Goal: Task Accomplishment & Management: Use online tool/utility

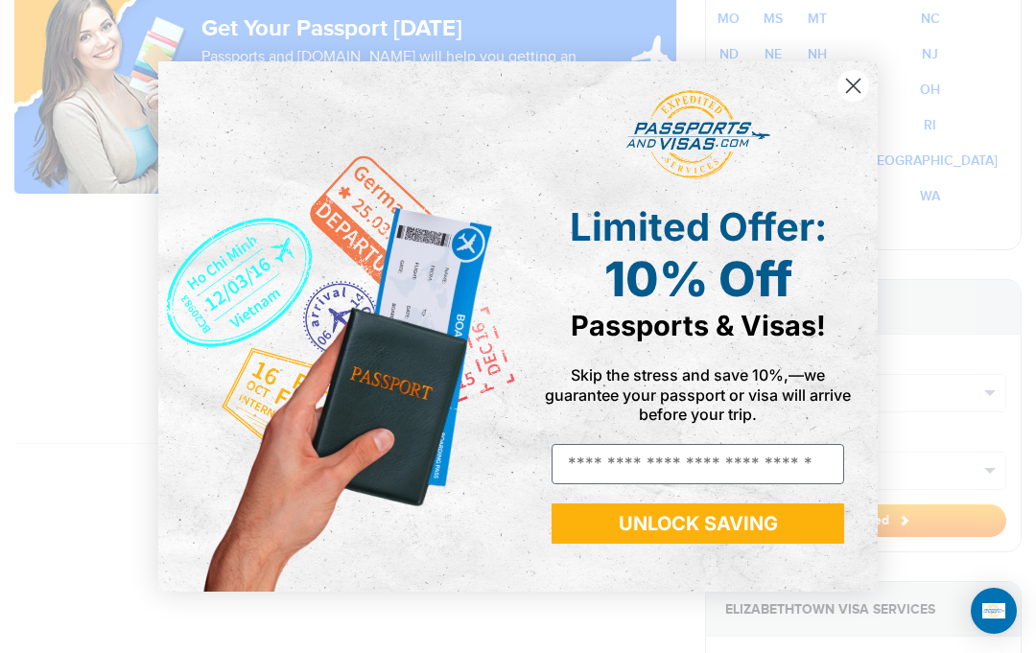
scroll to position [1616, 0]
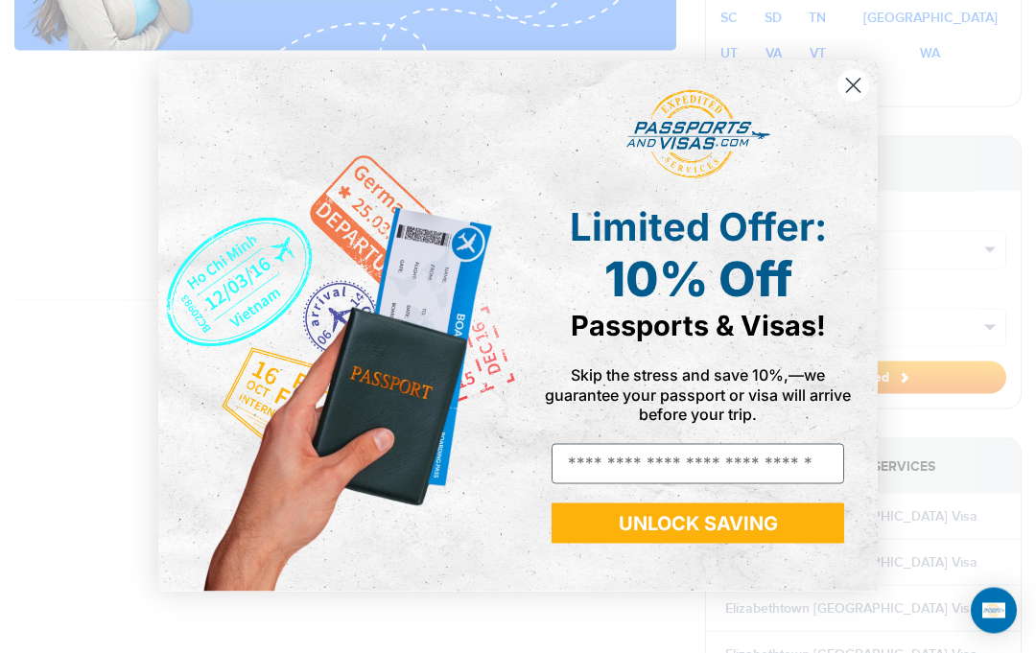
click at [846, 102] on circle "Close dialog" at bounding box center [854, 86] width 32 height 32
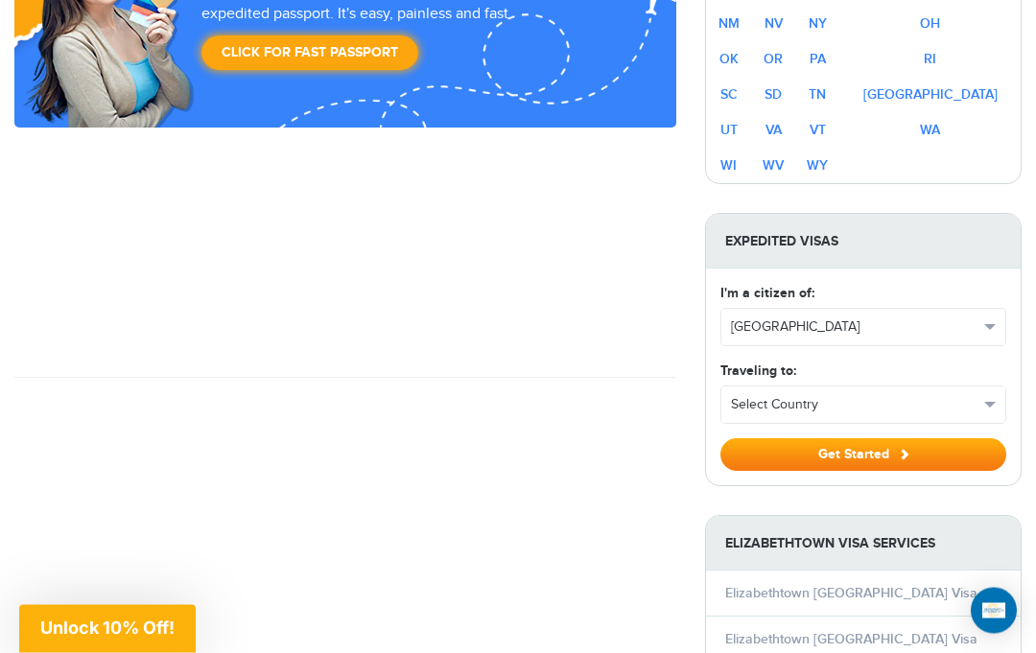
scroll to position [1526, 0]
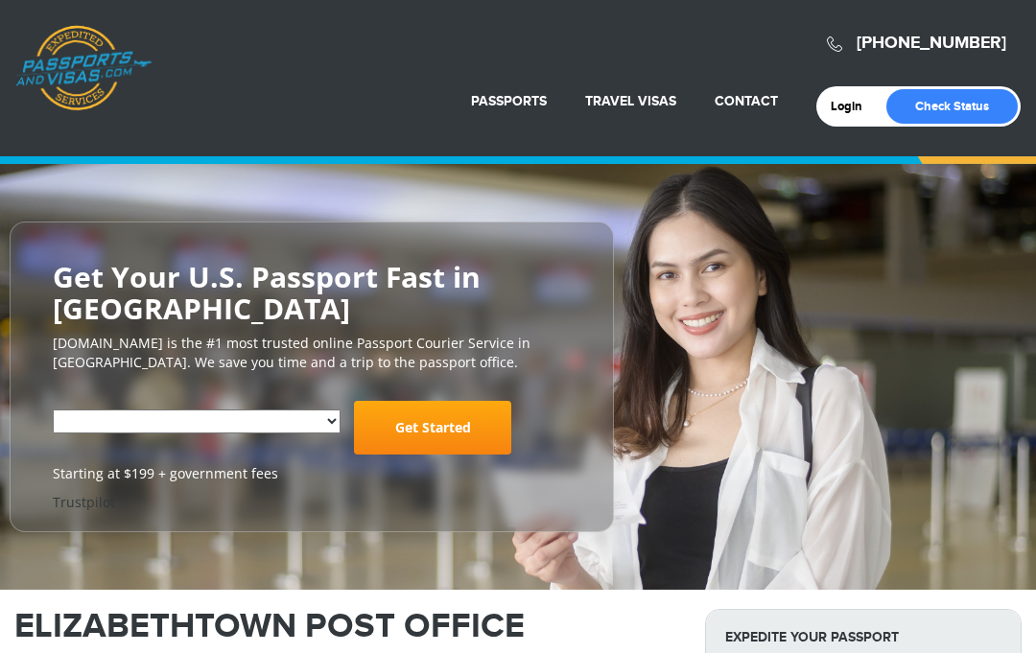
select select "**********"
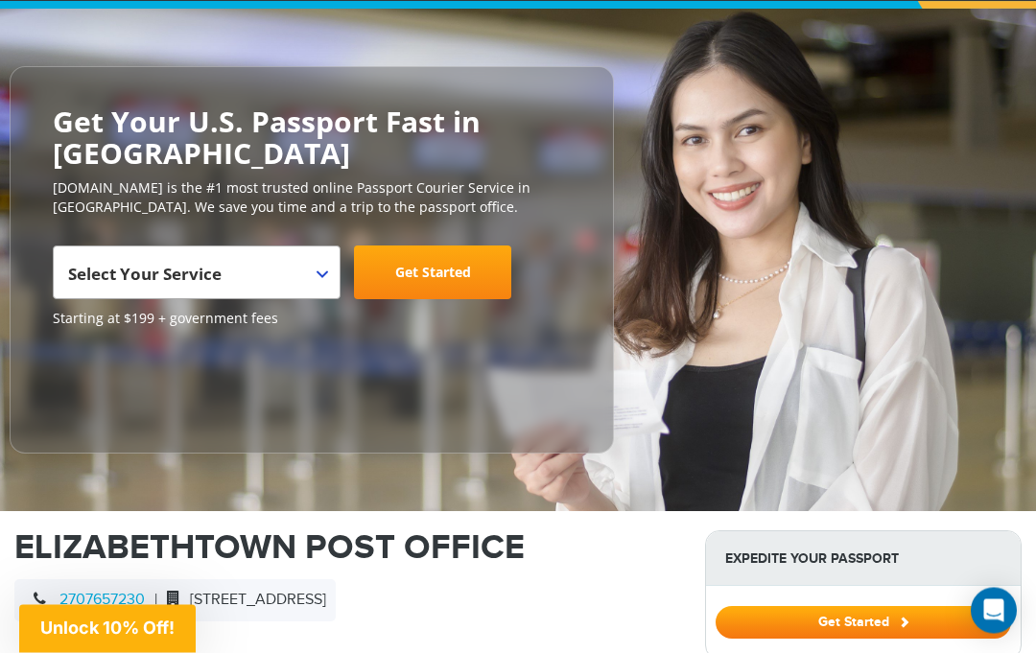
scroll to position [155, 0]
click at [75, 638] on span "Unlock 10% Off!" at bounding box center [107, 628] width 134 height 20
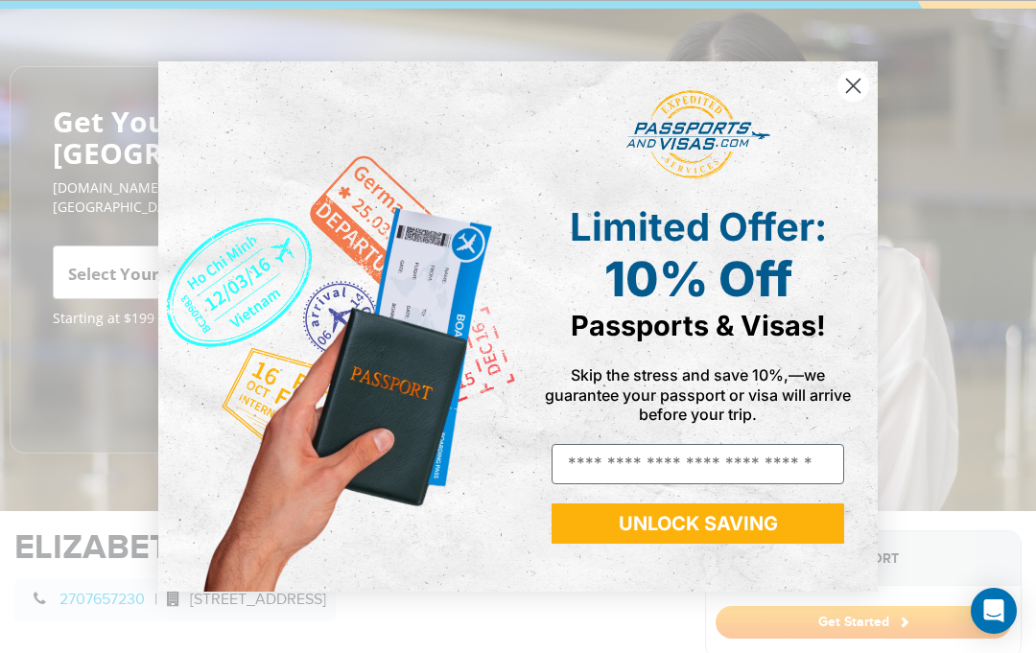
click at [606, 485] on input "Email" at bounding box center [698, 464] width 293 height 40
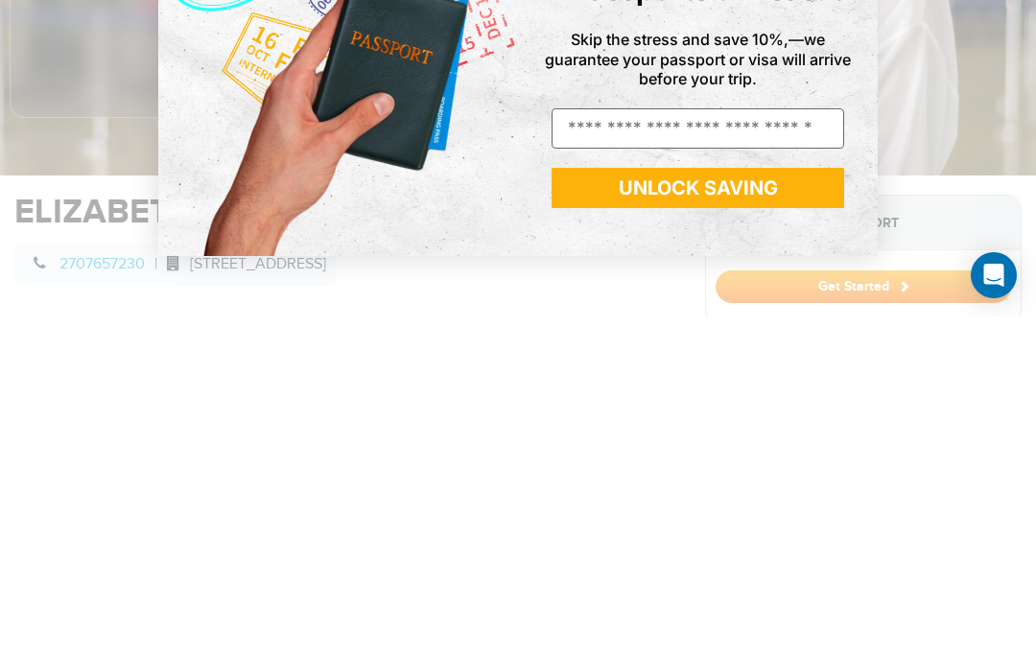
click at [999, 194] on div "Close dialog Limited Offer: 10% Off Passports & Visas! Skip the stress and save…" at bounding box center [518, 326] width 1036 height 653
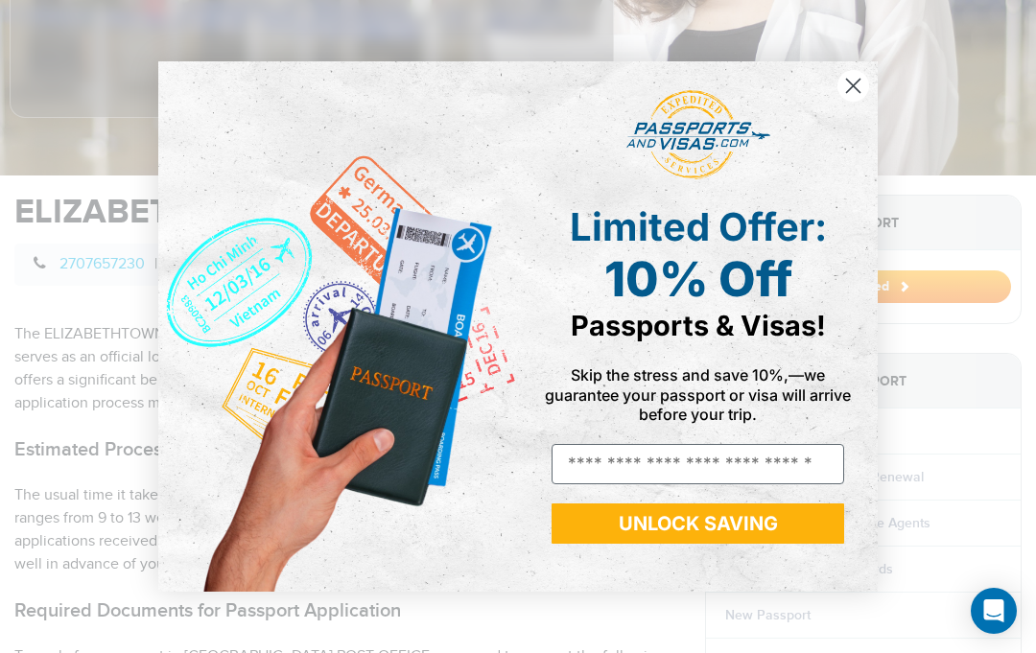
click at [853, 102] on circle "Close dialog" at bounding box center [854, 86] width 32 height 32
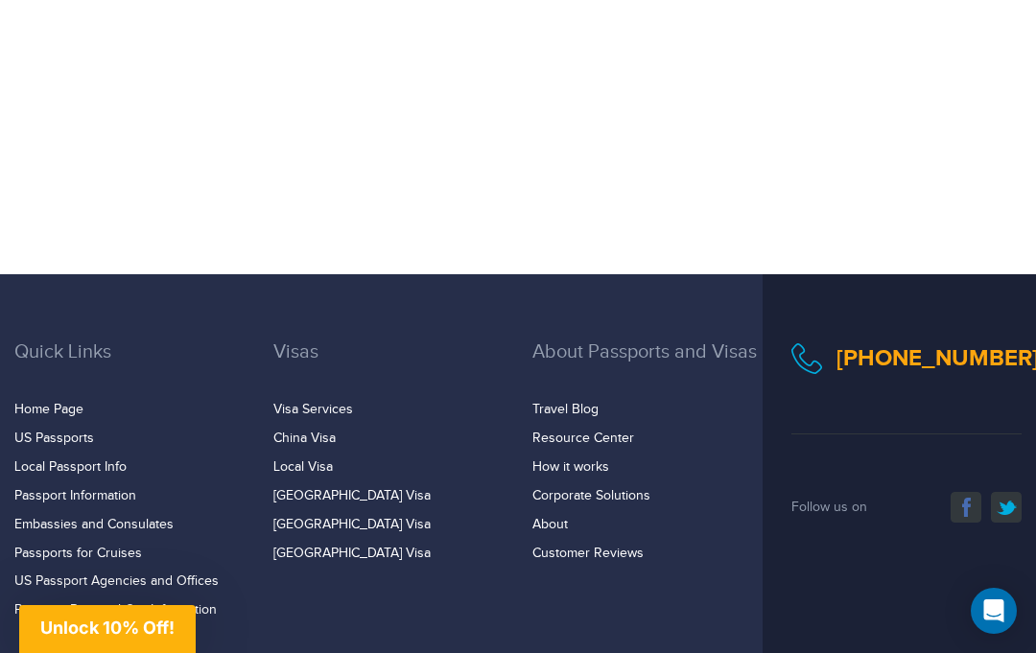
scroll to position [3098, 0]
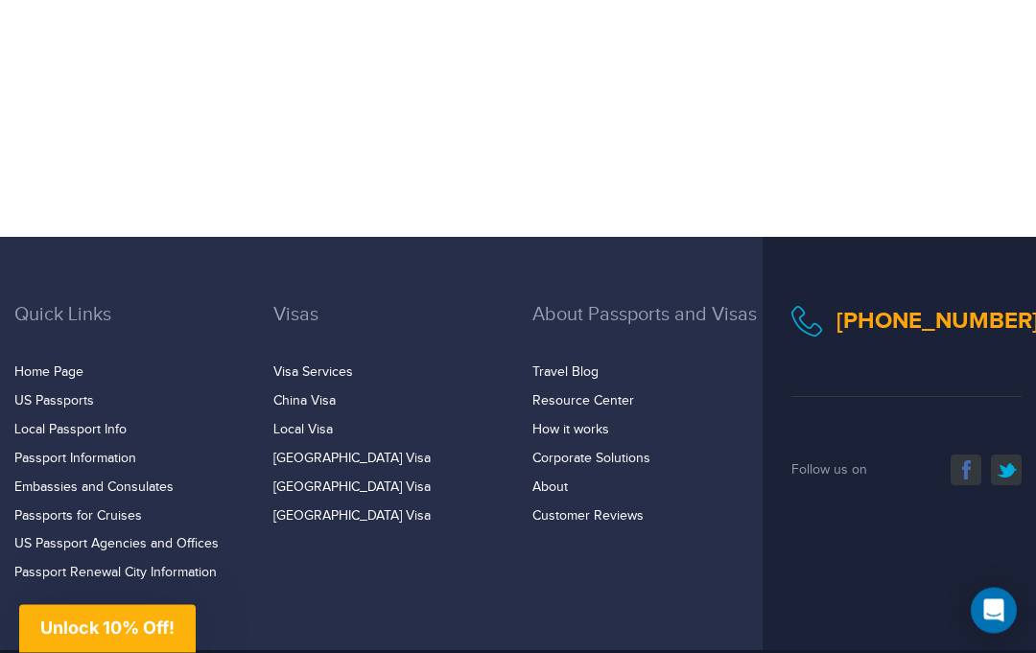
click at [72, 638] on span "Unlock 10% Off!" at bounding box center [107, 628] width 134 height 20
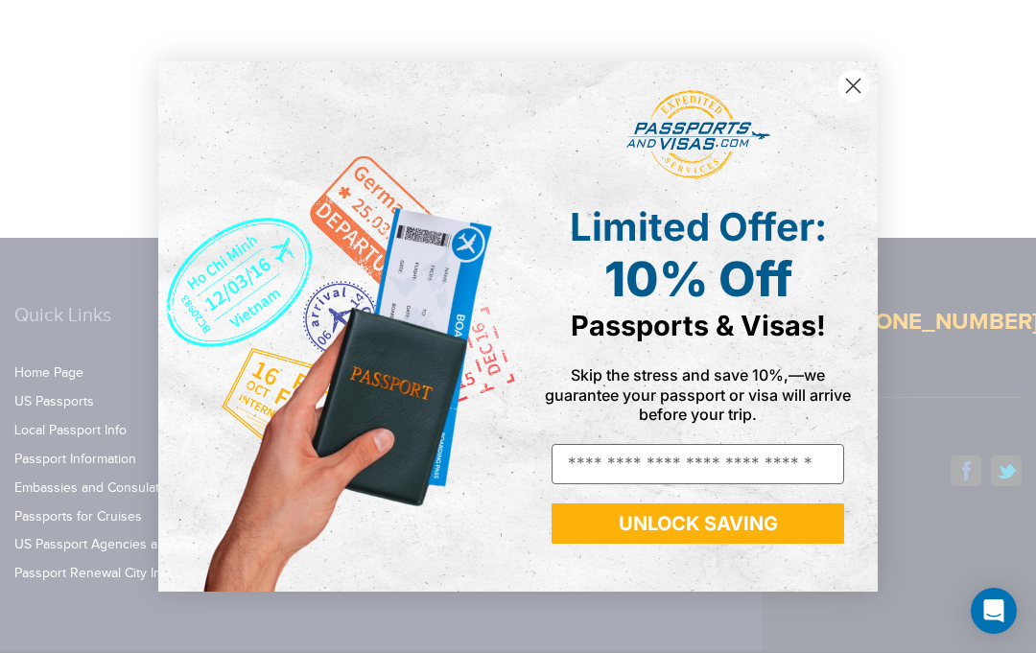
click at [608, 485] on input "Email" at bounding box center [698, 464] width 293 height 40
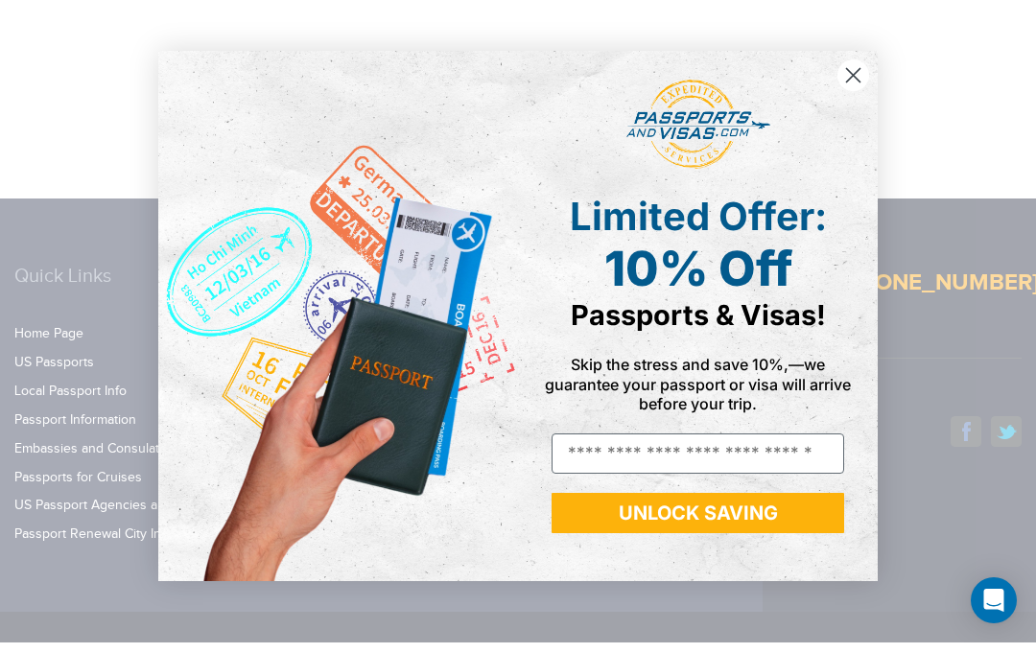
click at [850, 102] on circle "Close dialog" at bounding box center [854, 86] width 32 height 32
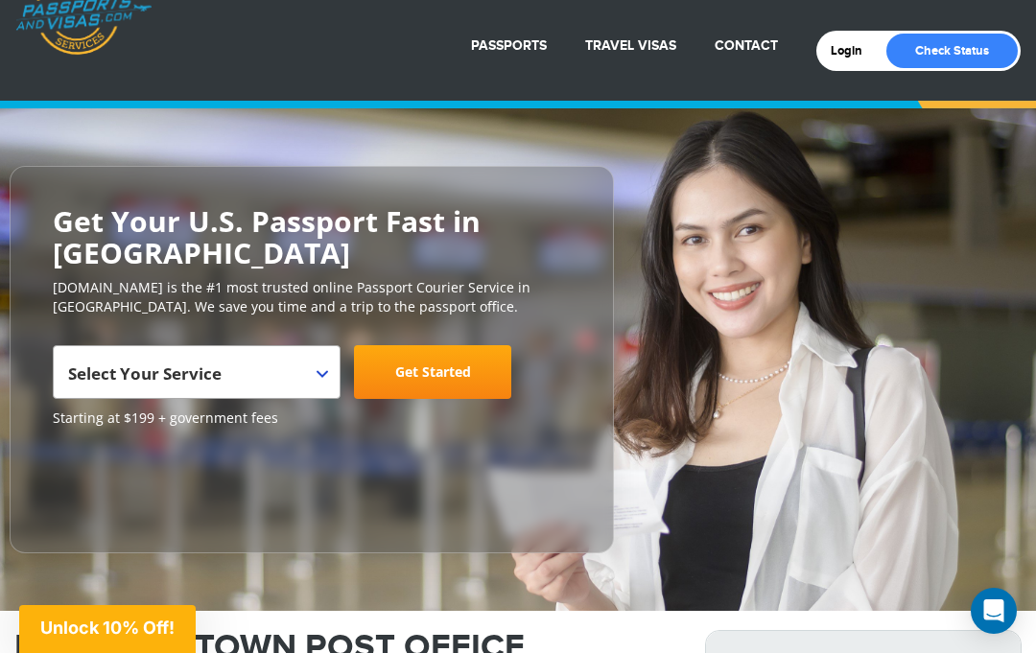
scroll to position [0, 0]
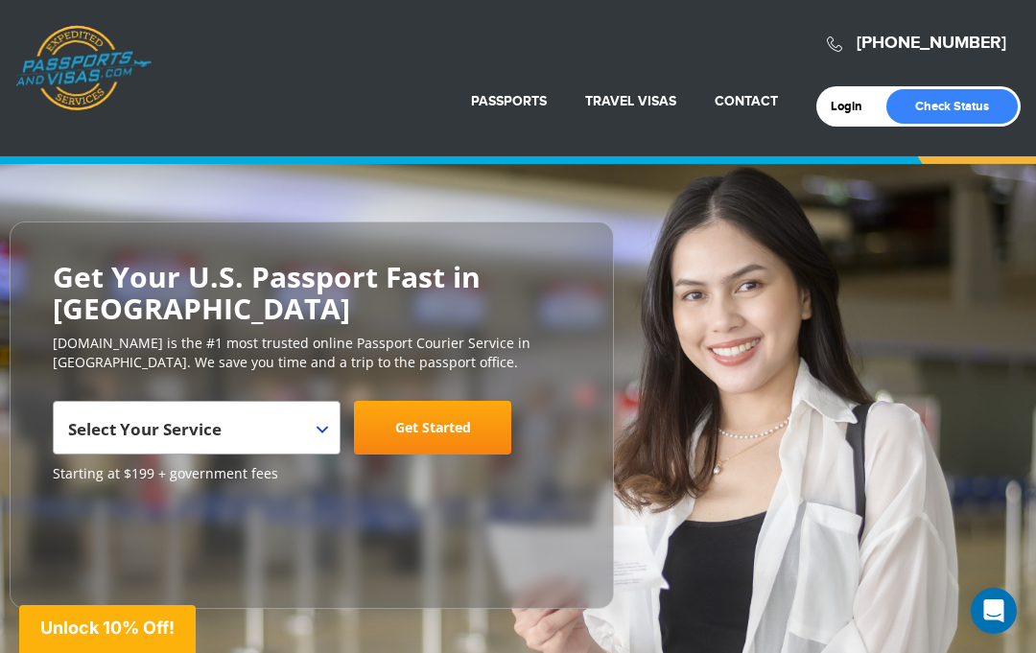
click at [77, 423] on span "Select Your Service" at bounding box center [145, 429] width 154 height 22
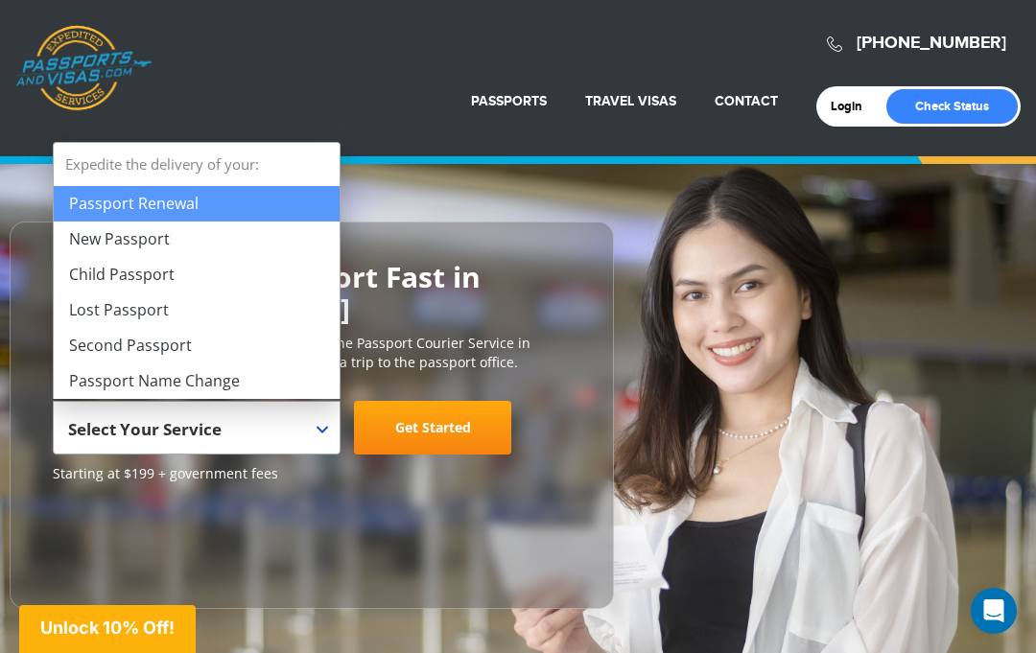
select select "**********"
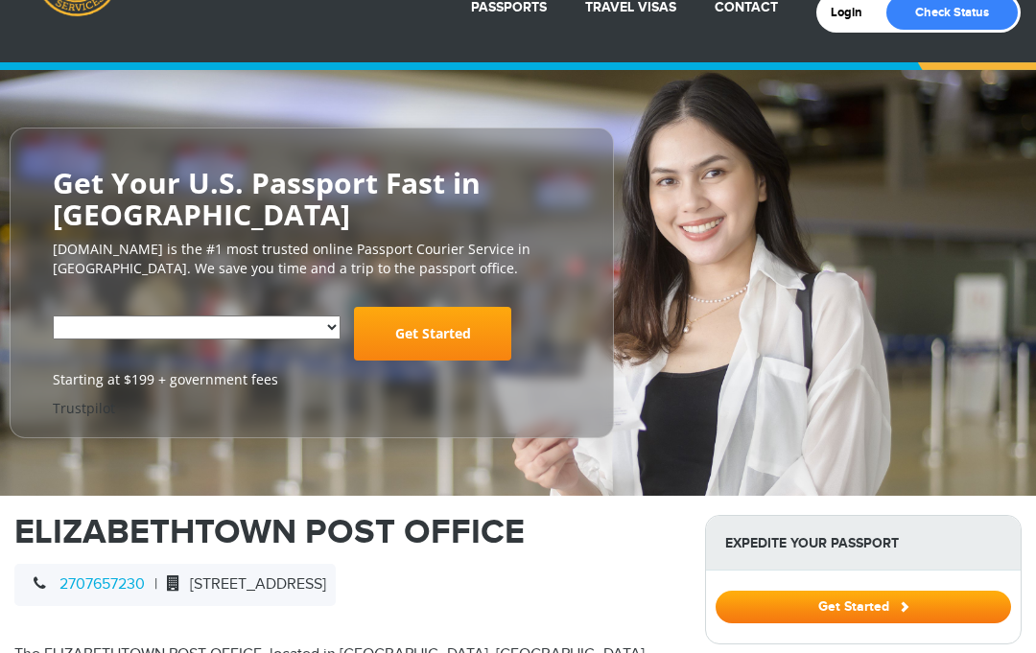
select select "**********"
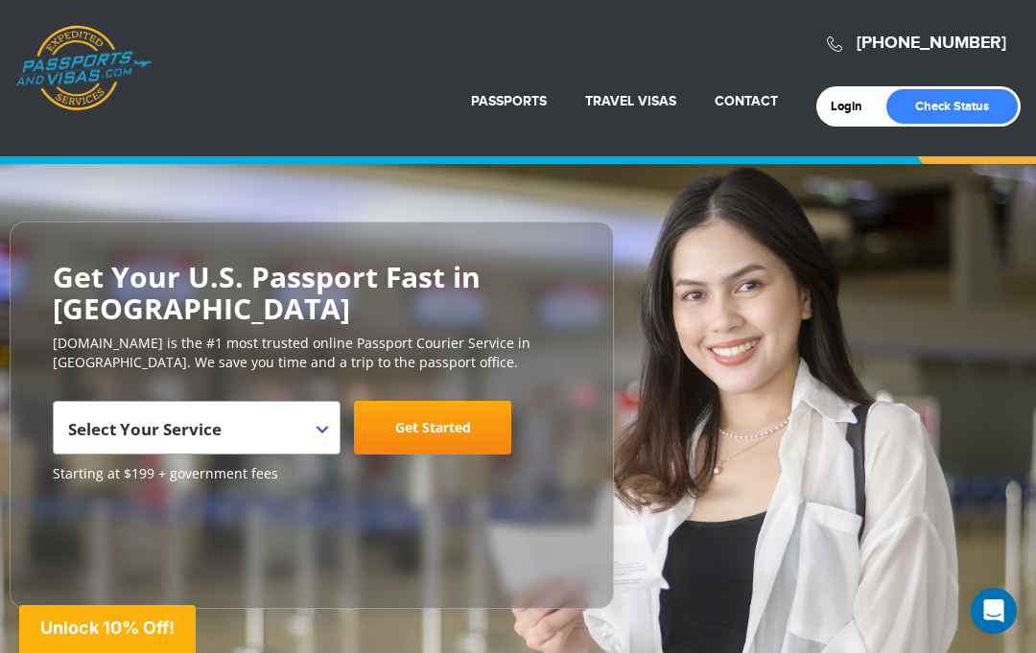
click at [271, 48] on div "800-860-8610 Passports & Visas.com" at bounding box center [518, 49] width 1006 height 76
